Goal: Task Accomplishment & Management: Use online tool/utility

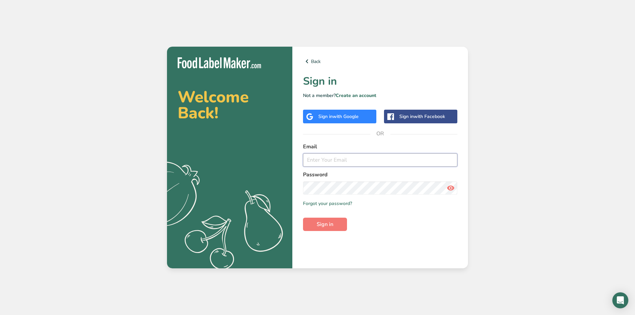
click at [355, 160] on input "email" at bounding box center [380, 159] width 154 height 13
type input "[EMAIL_ADDRESS][DOMAIN_NAME]"
click at [303, 218] on button "Sign in" at bounding box center [325, 224] width 44 height 13
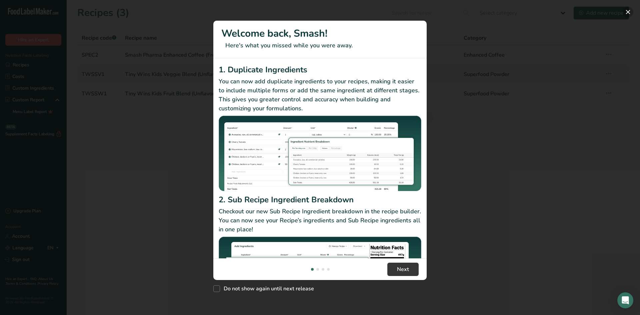
click at [626, 9] on button "New Features" at bounding box center [627, 12] width 11 height 11
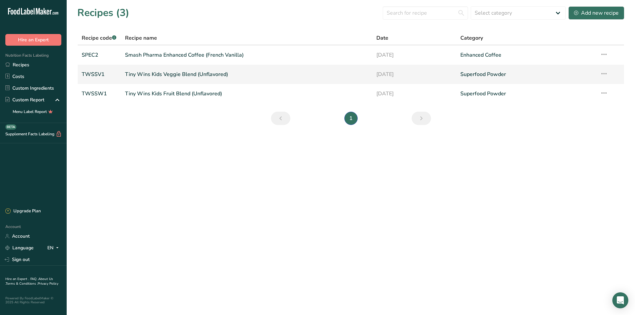
click at [139, 73] on link "Tiny Wins Kids Veggie Blend (Unflavored)" at bounding box center [246, 74] width 243 height 14
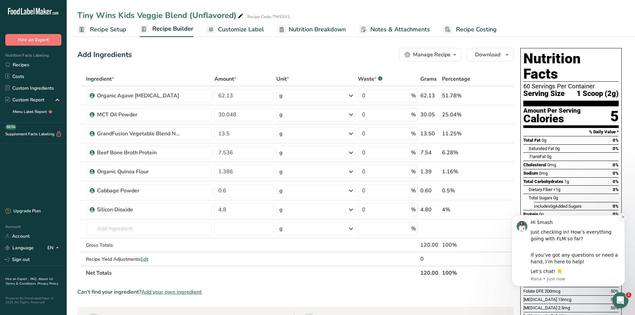
click at [623, 217] on icon "Dismiss notification" at bounding box center [623, 217] width 4 height 4
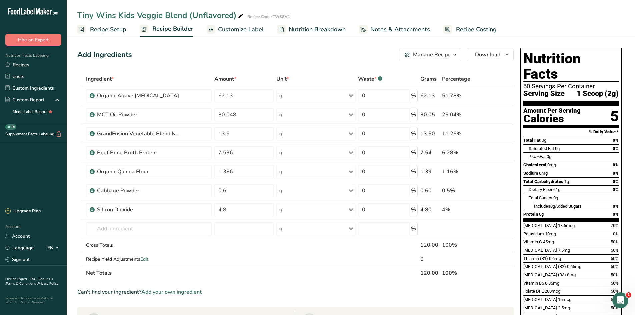
click at [236, 30] on span "Customize Label" at bounding box center [241, 29] width 46 height 9
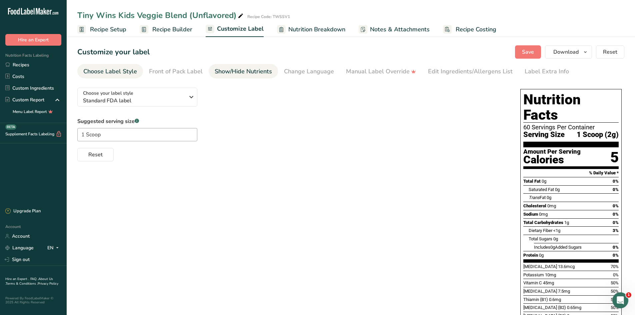
click at [223, 72] on div "Show/Hide Nutrients" at bounding box center [243, 71] width 57 height 9
